Goal: Book appointment/travel/reservation

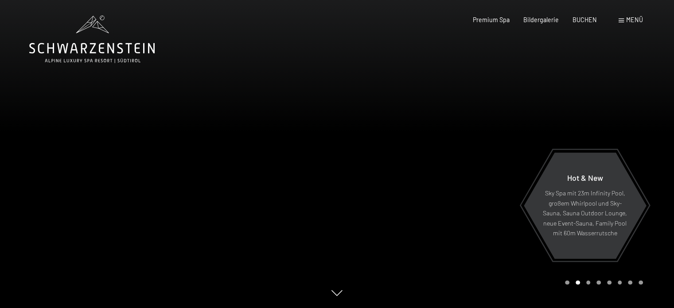
click at [626, 17] on span "Menü" at bounding box center [634, 20] width 17 height 8
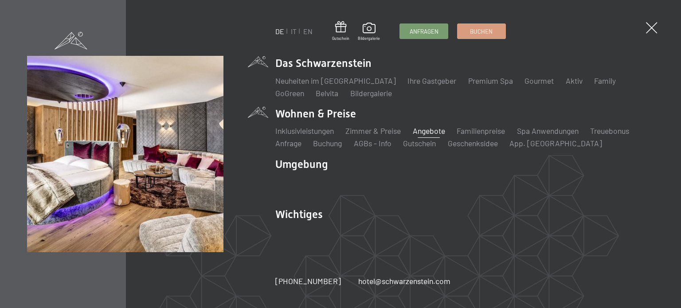
click at [427, 129] on link "Angebote" at bounding box center [429, 131] width 32 height 10
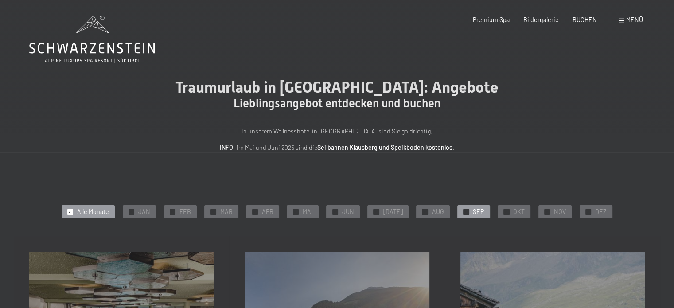
click at [473, 211] on span "SEP" at bounding box center [478, 211] width 11 height 9
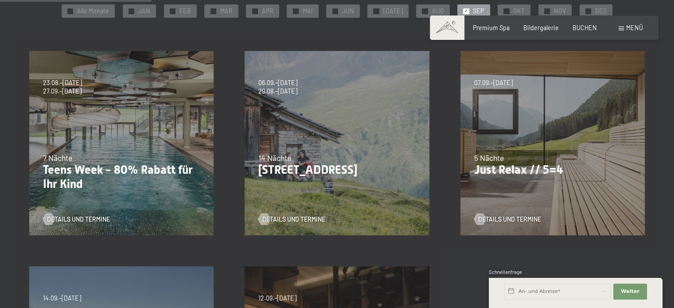
scroll to position [207, 0]
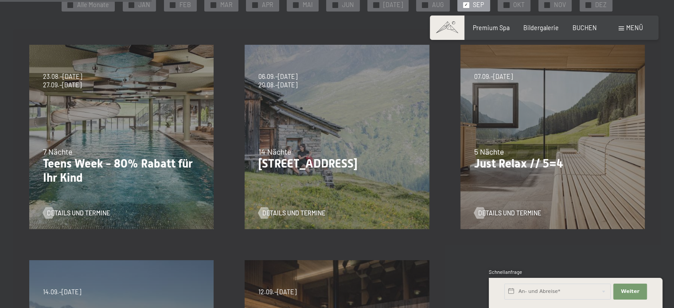
click at [564, 124] on div "07.09.–03.10.2025 21.12.–26.12.2025 11.01.–23.01.2026 08.03.–27.03.2026 08.11.–…" at bounding box center [552, 136] width 215 height 215
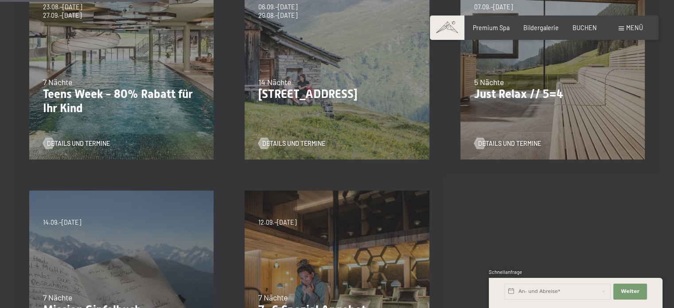
scroll to position [224, 0]
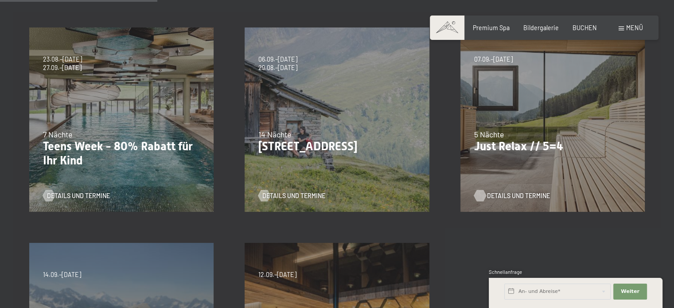
click at [487, 196] on span "Details und Termine" at bounding box center [518, 196] width 63 height 9
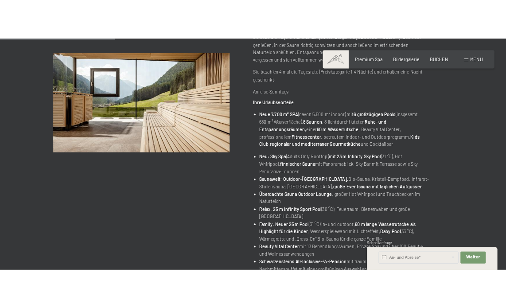
scroll to position [228, 0]
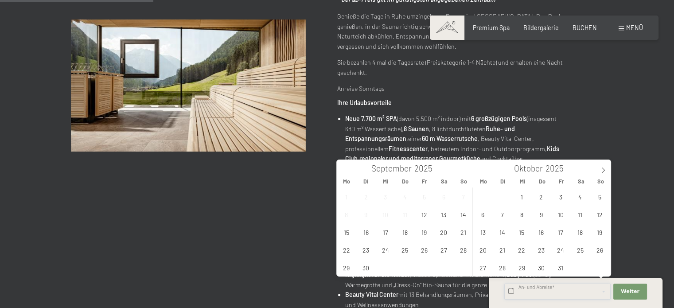
click at [546, 293] on input "text" at bounding box center [558, 292] width 106 height 16
click at [463, 230] on span "21" at bounding box center [463, 231] width 17 height 17
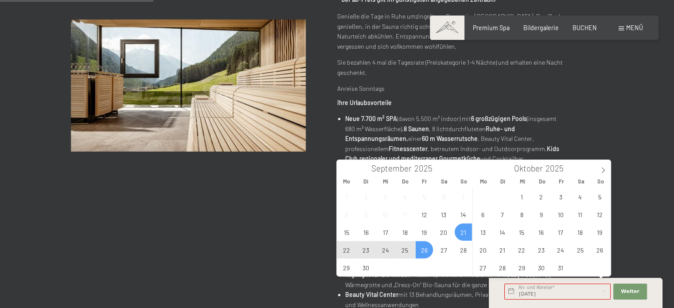
click at [420, 249] on span "26" at bounding box center [424, 249] width 17 height 17
type input "So. 21.09.2025 - Fr. 26.09.2025"
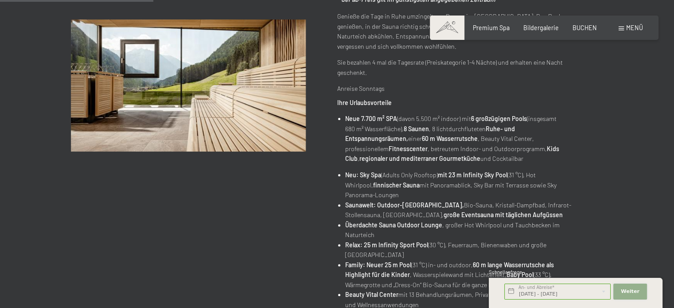
click at [629, 286] on button "Weiter Adressfelder ausblenden" at bounding box center [631, 292] width 34 height 16
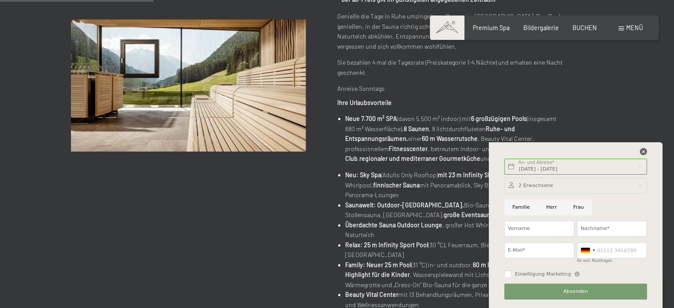
click at [642, 152] on icon at bounding box center [643, 151] width 7 height 7
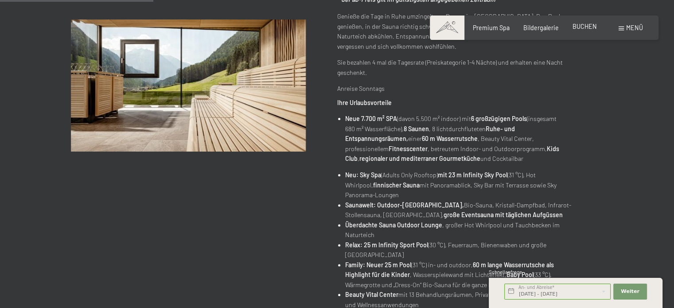
click at [587, 23] on span "BUCHEN" at bounding box center [585, 27] width 24 height 8
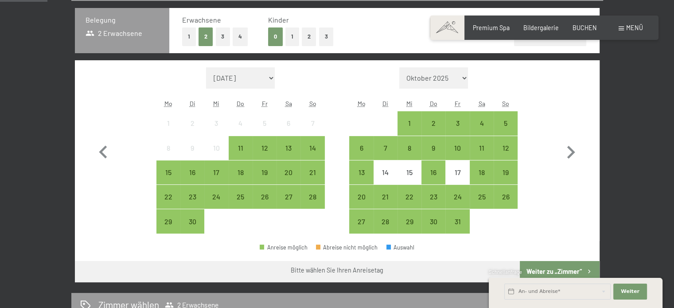
scroll to position [222, 0]
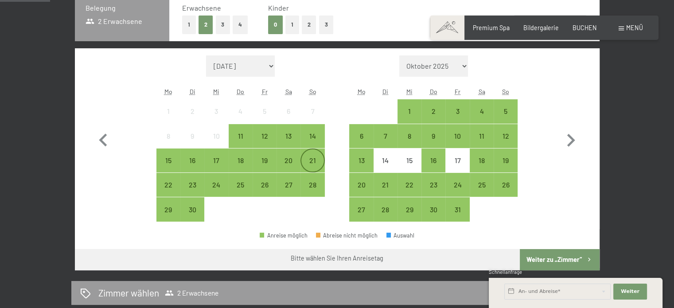
click at [313, 157] on div "21" at bounding box center [312, 168] width 22 height 22
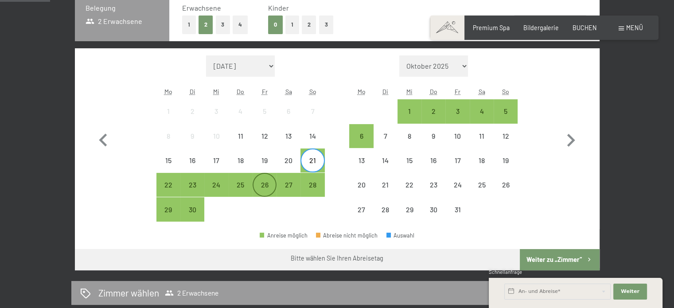
click at [262, 188] on div "26" at bounding box center [265, 192] width 22 height 22
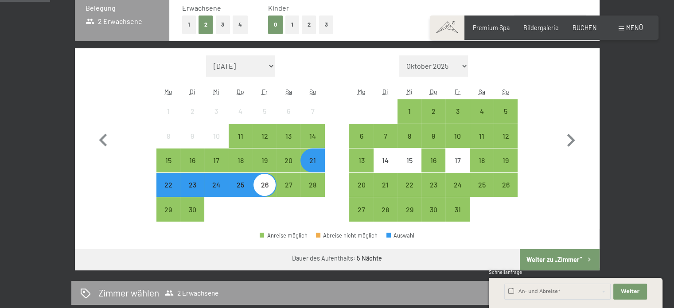
click at [560, 253] on button "Weiter zu „Zimmer“" at bounding box center [559, 259] width 79 height 21
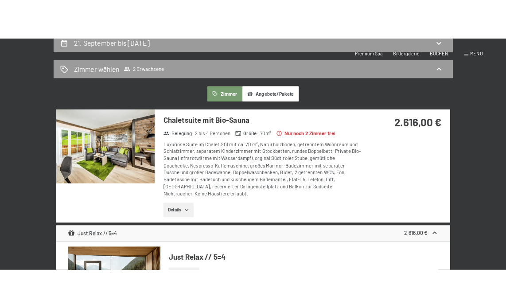
scroll to position [0, 0]
